Goal: Find specific page/section: Find specific page/section

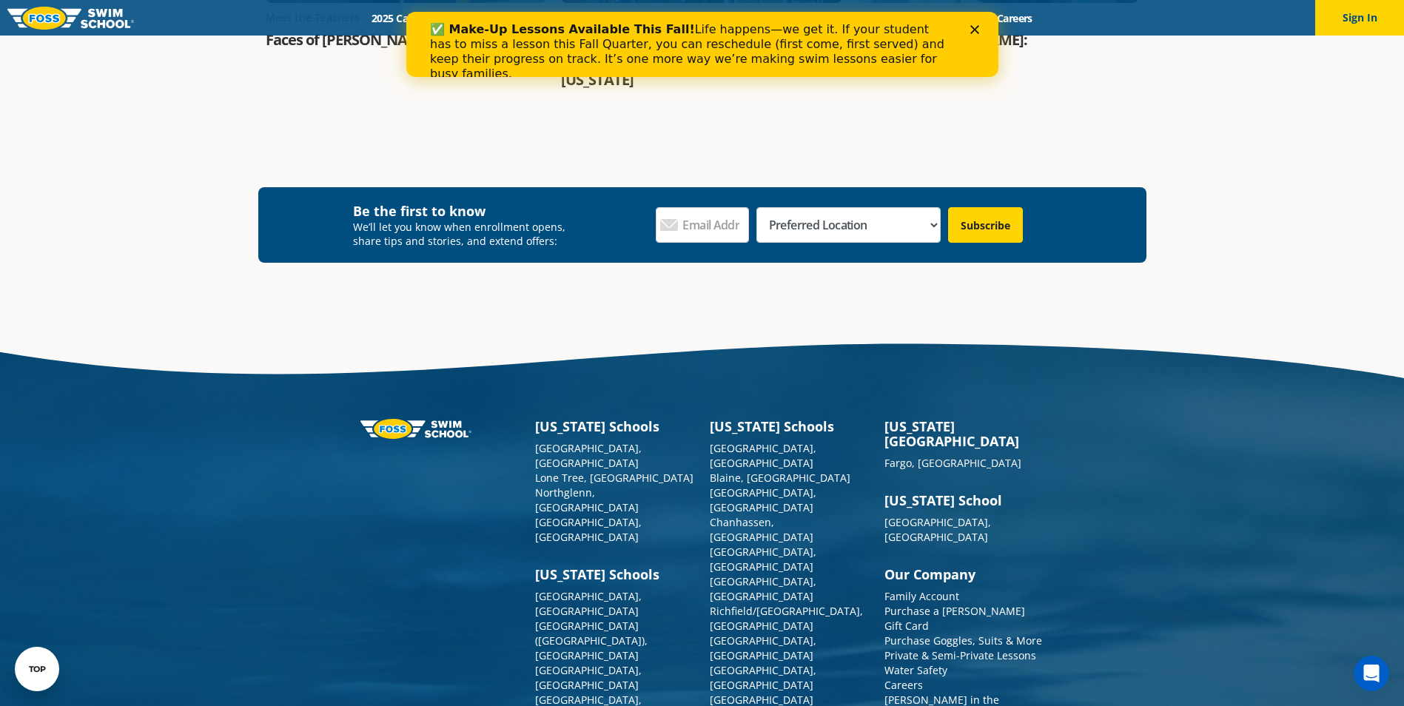
scroll to position [2007, 0]
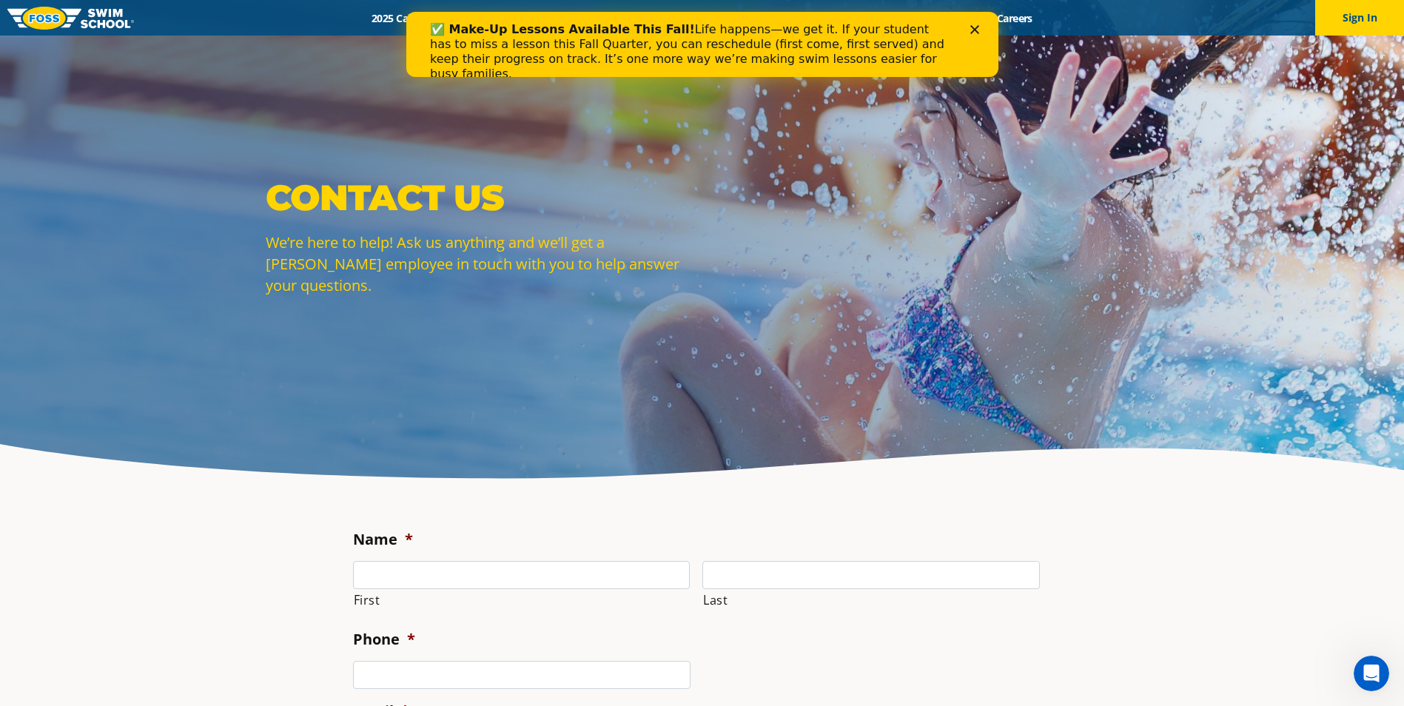
click at [975, 27] on icon "Close" at bounding box center [974, 29] width 9 height 9
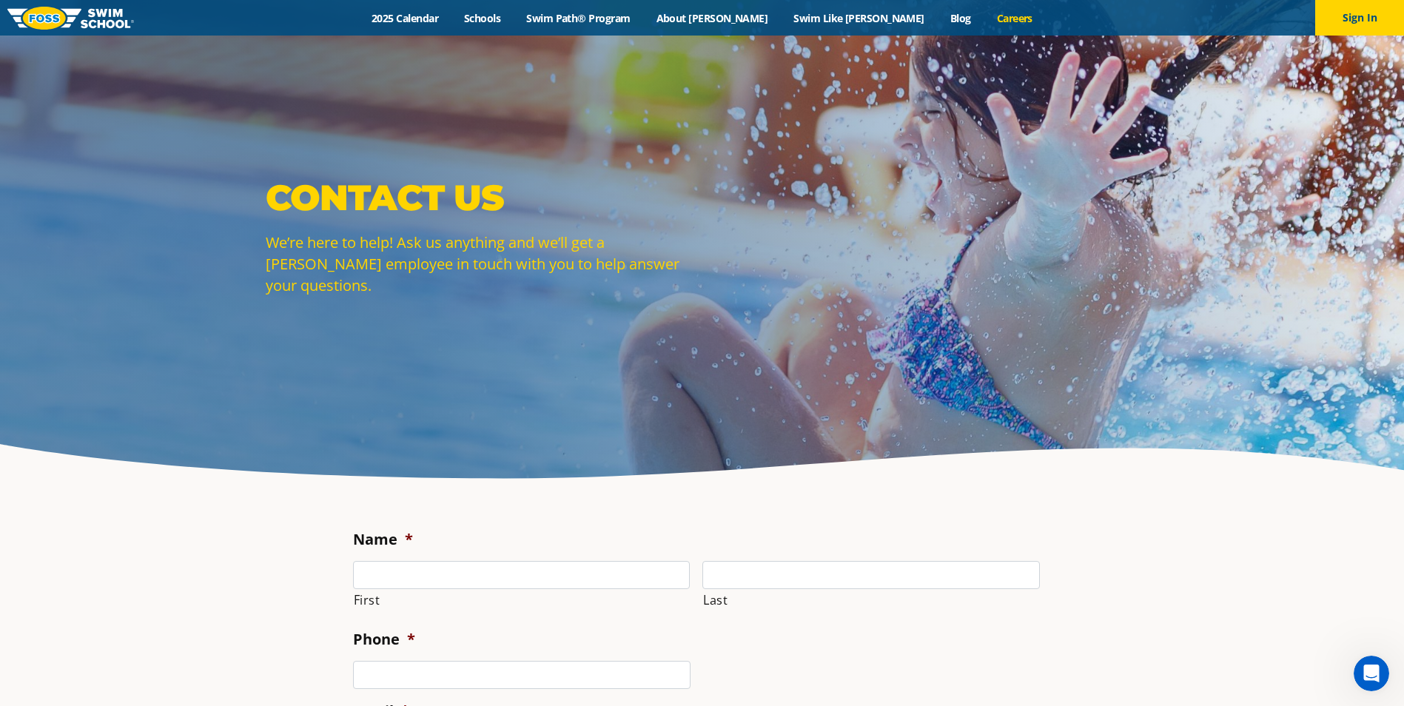
click at [984, 13] on link "Careers" at bounding box center [1014, 18] width 61 height 14
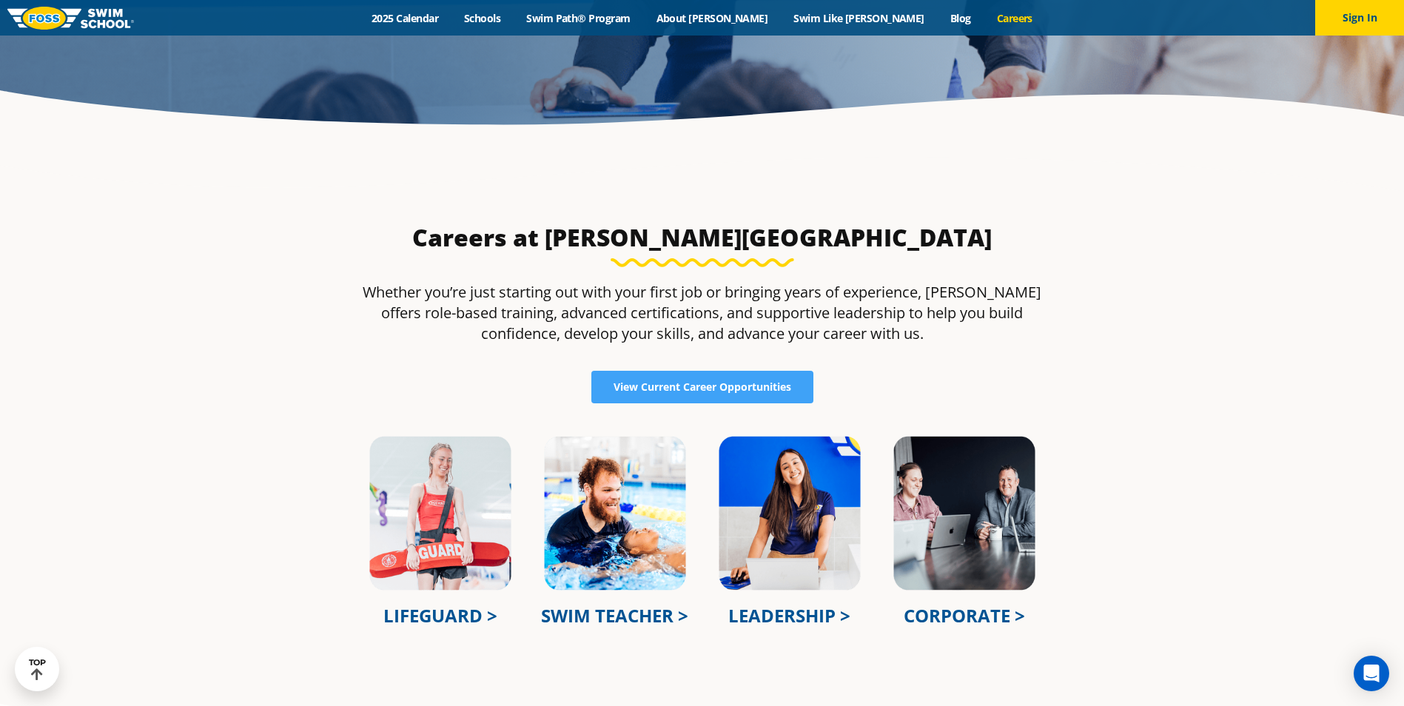
scroll to position [518, 0]
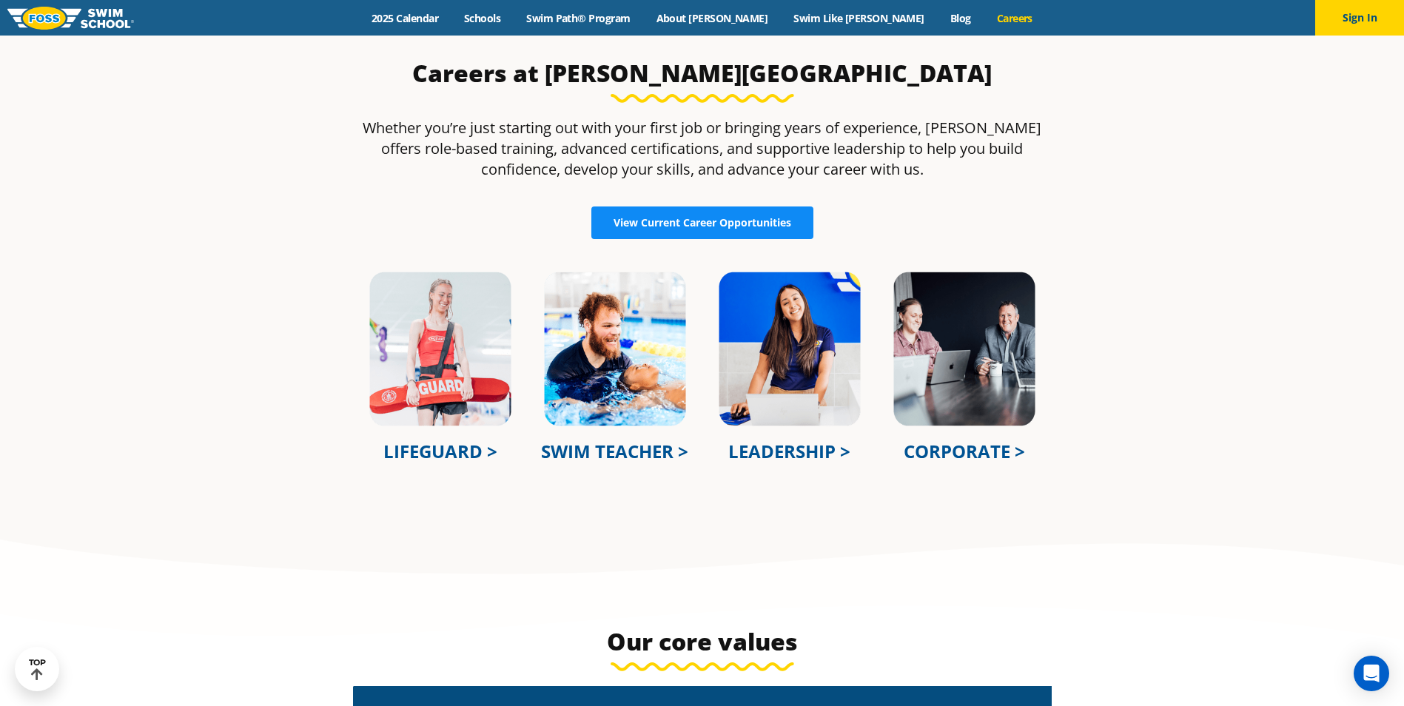
click at [746, 222] on span "View Current Career Opportunities" at bounding box center [703, 223] width 178 height 10
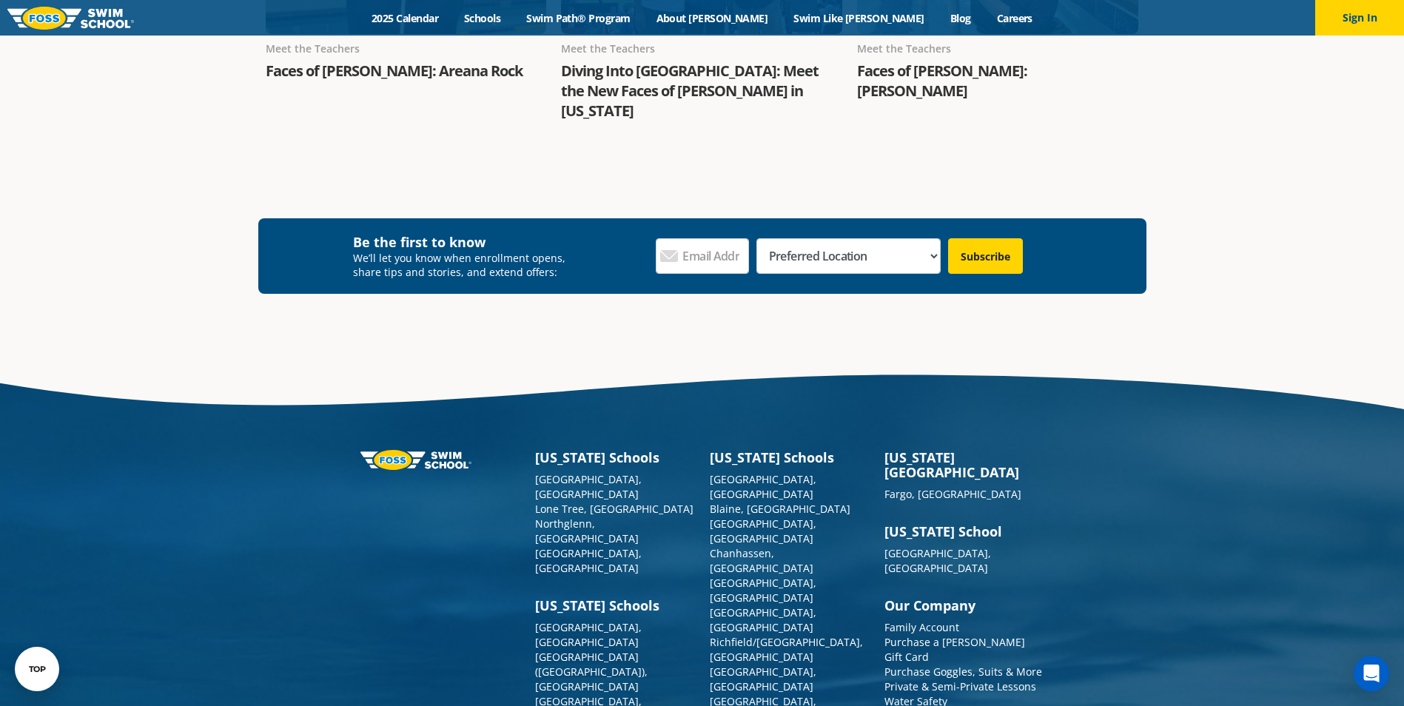
scroll to position [2121, 0]
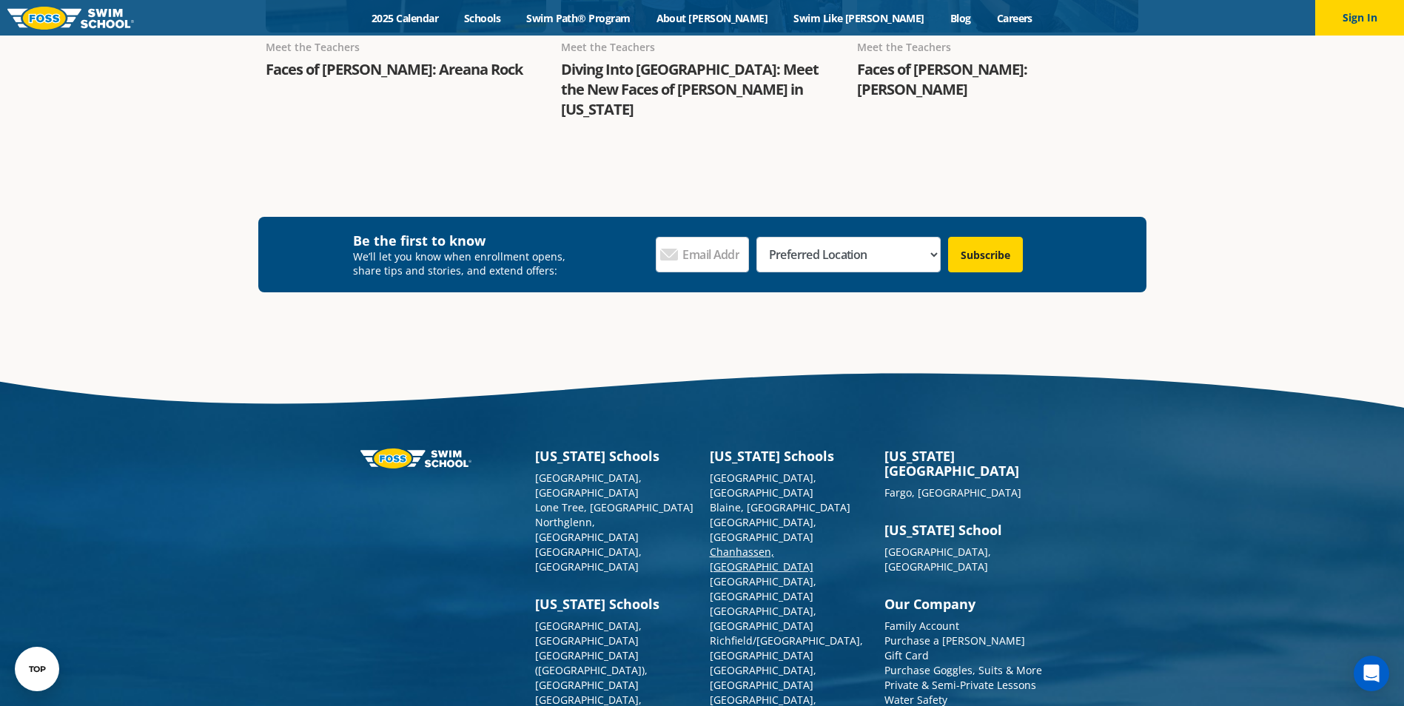
click at [731, 545] on link "Chanhassen, [GEOGRAPHIC_DATA]" at bounding box center [762, 559] width 104 height 29
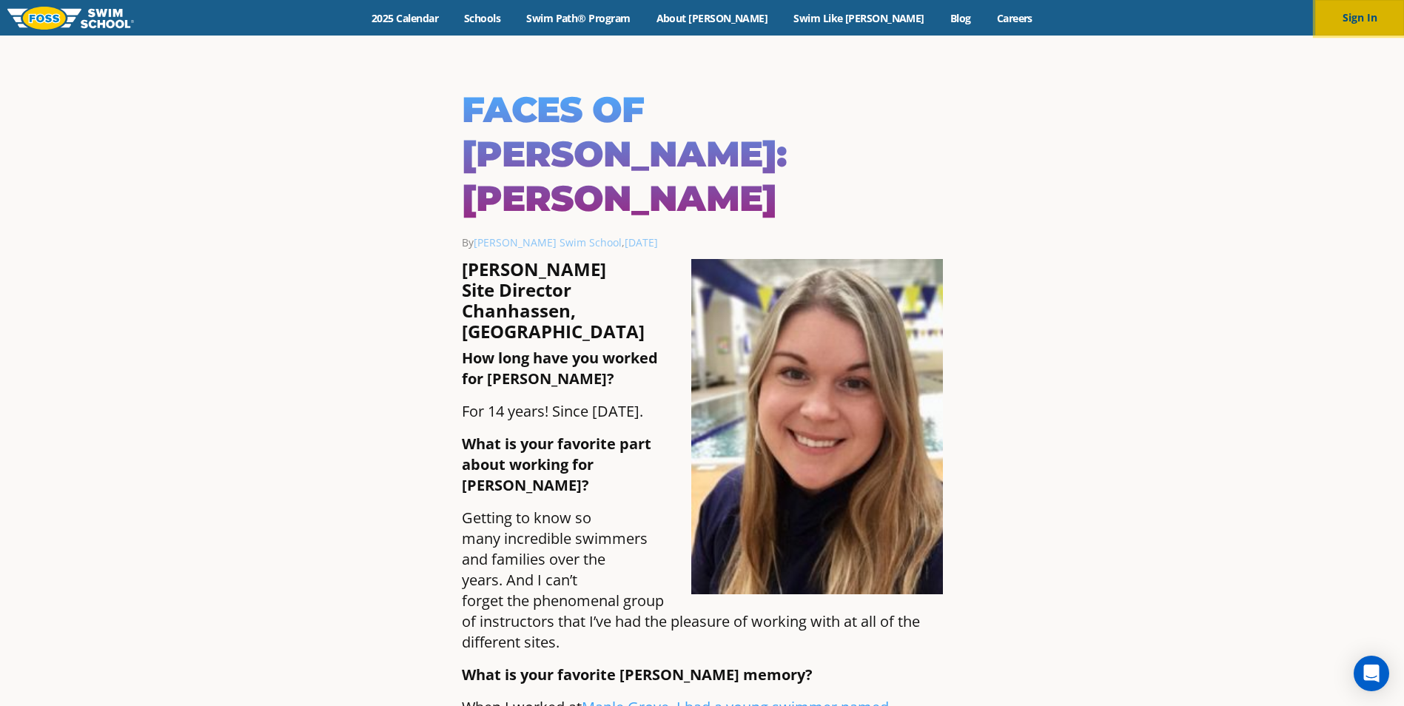
click at [1358, 19] on button "Sign In" at bounding box center [1359, 18] width 89 height 36
